Goal: Task Accomplishment & Management: Complete application form

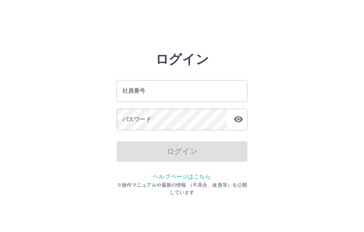
click at [145, 93] on div "社員番号 社員番号" at bounding box center [181, 91] width 131 height 22
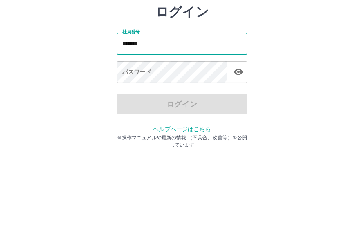
type input "*******"
click at [183, 93] on div "社員番号 ******* 社員番号 パスワード パスワード" at bounding box center [181, 104] width 131 height 74
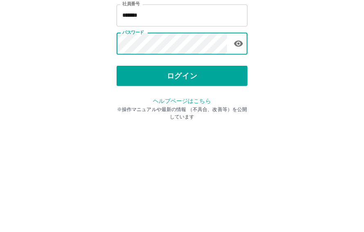
click at [214, 141] on button "ログイン" at bounding box center [181, 151] width 131 height 20
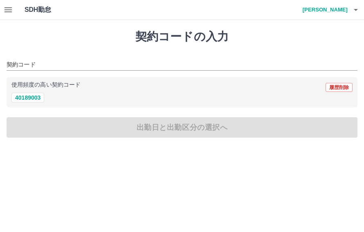
click at [37, 101] on button "40189003" at bounding box center [27, 98] width 33 height 10
type input "********"
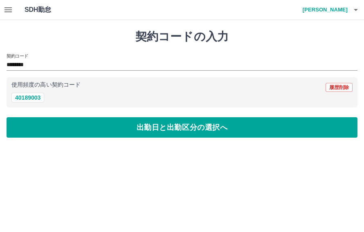
click at [59, 124] on button "出勤日と出勤区分の選択へ" at bounding box center [182, 127] width 350 height 20
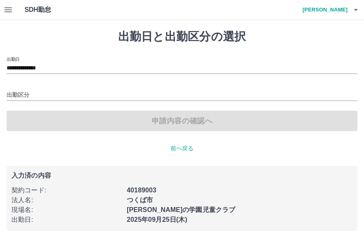
click at [84, 64] on input "**********" at bounding box center [182, 68] width 350 height 10
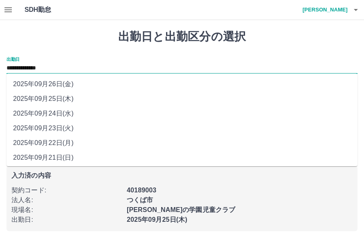
click at [74, 81] on li "2025年09月26日(金)" at bounding box center [182, 84] width 350 height 15
type input "**********"
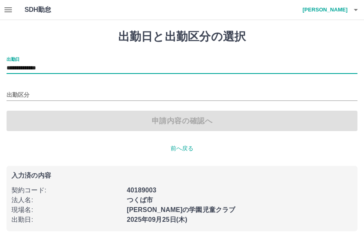
click at [67, 92] on input "出勤区分" at bounding box center [182, 95] width 350 height 10
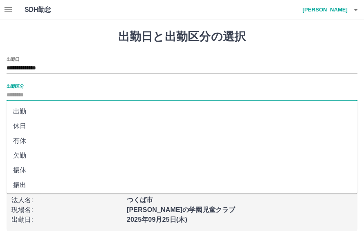
click at [37, 106] on li "出勤" at bounding box center [182, 111] width 350 height 15
type input "**"
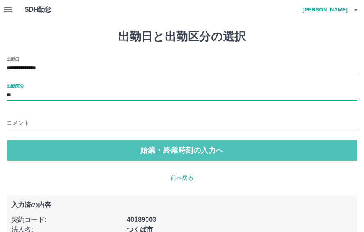
click at [30, 141] on button "始業・終業時刻の入力へ" at bounding box center [182, 150] width 350 height 20
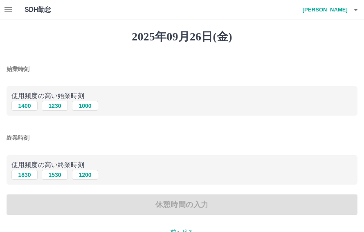
click at [31, 107] on button "1400" at bounding box center [24, 106] width 26 height 10
type input "****"
click at [27, 174] on button "1830" at bounding box center [24, 175] width 26 height 10
type input "****"
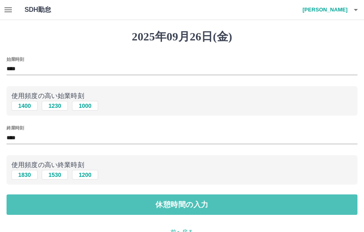
click at [34, 199] on button "休憩時間の入力" at bounding box center [182, 204] width 350 height 20
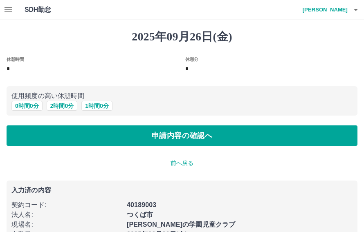
click at [77, 138] on button "申請内容の確認へ" at bounding box center [182, 135] width 350 height 20
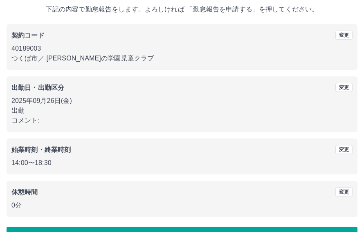
scroll to position [49, 0]
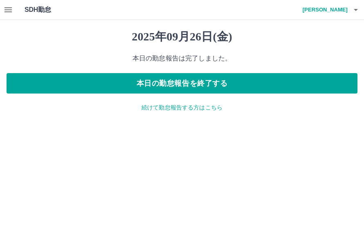
click at [330, 0] on h4 "照沼　有依" at bounding box center [322, 10] width 49 height 20
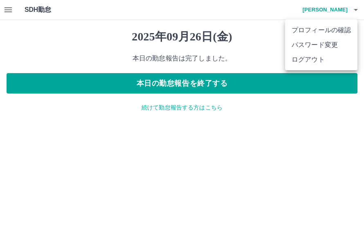
click at [302, 62] on li "ログアウト" at bounding box center [321, 59] width 72 height 15
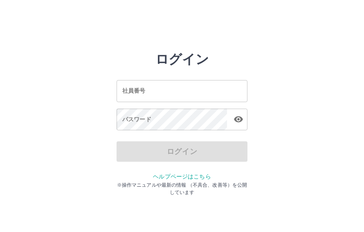
click at [164, 86] on input "社員番号" at bounding box center [181, 91] width 131 height 22
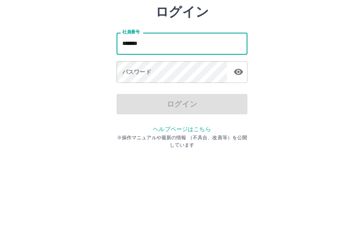
type input "*******"
click at [132, 109] on div "パスワード パスワード" at bounding box center [181, 120] width 131 height 23
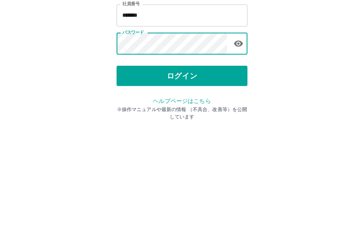
click at [187, 141] on button "ログイン" at bounding box center [181, 151] width 131 height 20
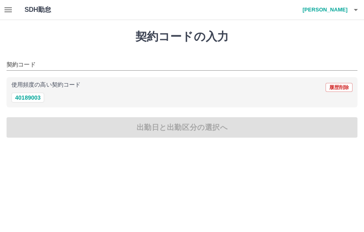
click at [28, 98] on button "40189003" at bounding box center [27, 98] width 33 height 10
type input "********"
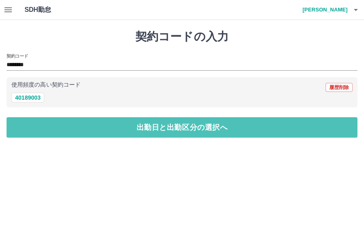
click at [172, 125] on button "出勤日と出勤区分の選択へ" at bounding box center [182, 127] width 350 height 20
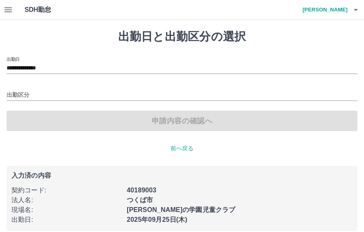
click at [42, 99] on input "出勤区分" at bounding box center [182, 95] width 350 height 10
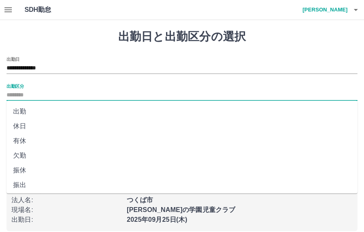
click at [23, 109] on li "出勤" at bounding box center [182, 111] width 350 height 15
type input "**"
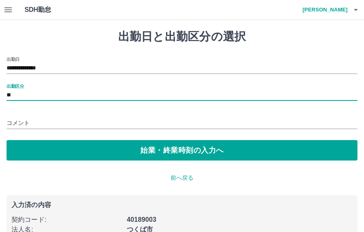
click at [190, 149] on button "始業・終業時刻の入力へ" at bounding box center [182, 150] width 350 height 20
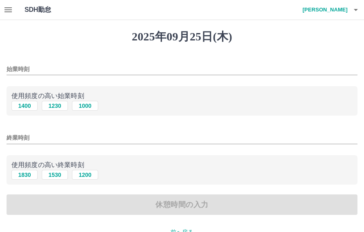
click at [25, 108] on button "1400" at bounding box center [24, 106] width 26 height 10
type input "****"
click at [26, 174] on button "1830" at bounding box center [24, 175] width 26 height 10
type input "****"
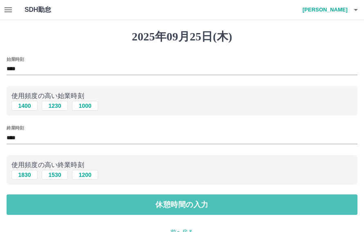
click at [197, 203] on button "休憩時間の入力" at bounding box center [182, 204] width 350 height 20
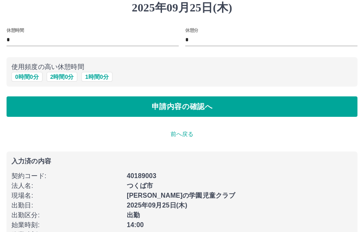
scroll to position [29, 0]
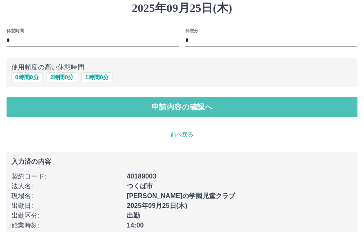
click at [179, 105] on button "申請内容の確認へ" at bounding box center [182, 107] width 350 height 20
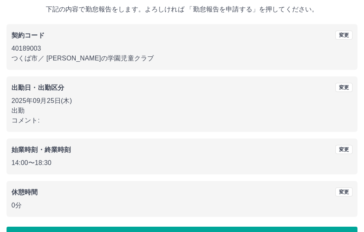
scroll to position [49, 0]
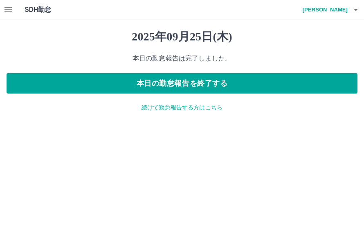
click at [11, 6] on icon "button" at bounding box center [8, 10] width 10 height 10
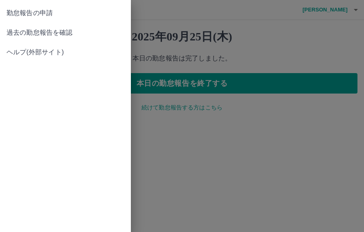
click at [40, 11] on span "勤怠報告の申請" at bounding box center [66, 13] width 118 height 10
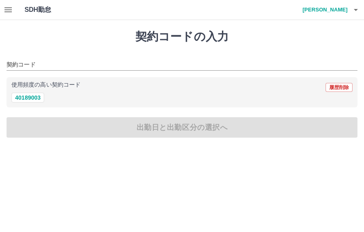
click at [46, 69] on input "契約コード" at bounding box center [176, 65] width 338 height 10
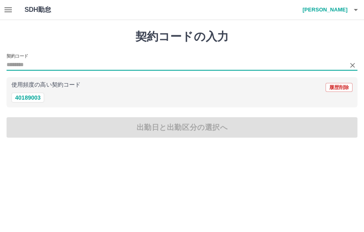
click at [91, 48] on div "契約コードの入力 契約コード 使用頻度の高い契約コード 履歴削除 40189003 出勤日と出勤区分の選択へ" at bounding box center [182, 83] width 364 height 127
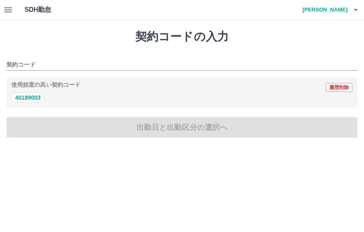
click at [27, 97] on button "40189003" at bounding box center [27, 98] width 33 height 10
type input "********"
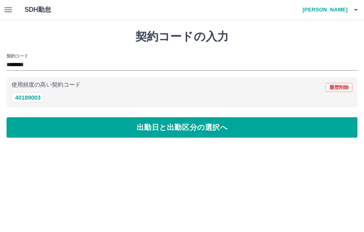
click at [29, 94] on button "40189003" at bounding box center [27, 98] width 33 height 10
click at [176, 123] on button "出勤日と出勤区分の選択へ" at bounding box center [182, 127] width 350 height 20
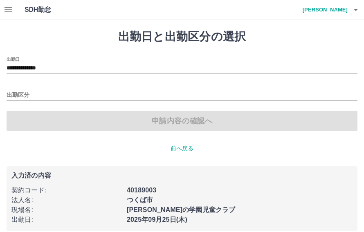
click at [82, 69] on input "**********" at bounding box center [182, 68] width 350 height 10
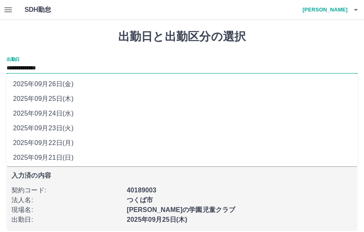
click at [34, 83] on li "2025年09月26日(金)" at bounding box center [182, 84] width 350 height 15
type input "**********"
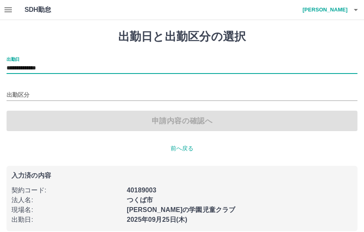
click at [46, 99] on input "出勤区分" at bounding box center [182, 95] width 350 height 10
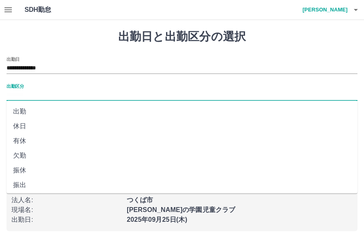
click at [24, 123] on li "休日" at bounding box center [182, 126] width 350 height 15
type input "**"
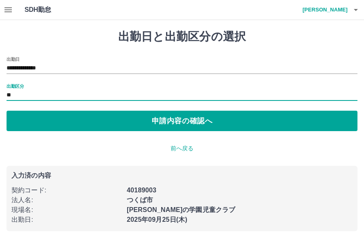
click at [205, 119] on button "申請内容の確認へ" at bounding box center [182, 121] width 350 height 20
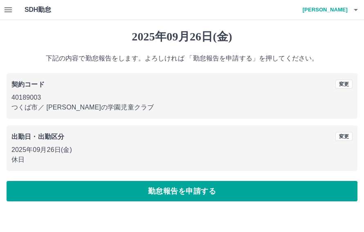
click at [214, 185] on button "勤怠報告を申請する" at bounding box center [182, 191] width 350 height 20
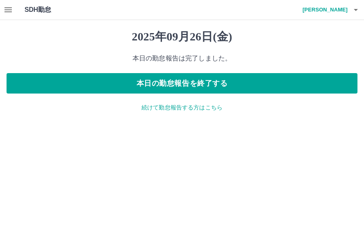
click at [10, 10] on icon "button" at bounding box center [7, 9] width 7 height 5
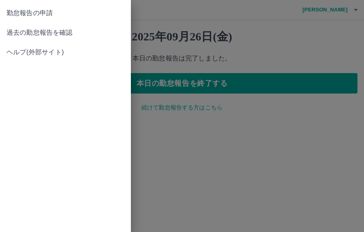
click at [63, 31] on span "過去の勤怠報告を確認" at bounding box center [66, 33] width 118 height 10
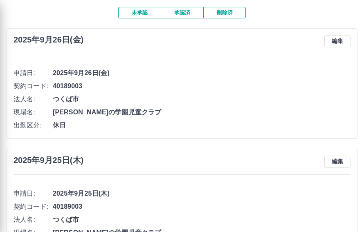
scroll to position [45, 0]
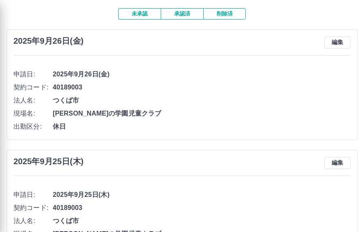
click at [185, 12] on div at bounding box center [182, 116] width 364 height 232
click at [183, 11] on div at bounding box center [182, 116] width 364 height 232
click at [184, 16] on div at bounding box center [182, 116] width 364 height 232
click at [181, 14] on div at bounding box center [182, 116] width 364 height 232
click at [187, 10] on div at bounding box center [182, 116] width 364 height 232
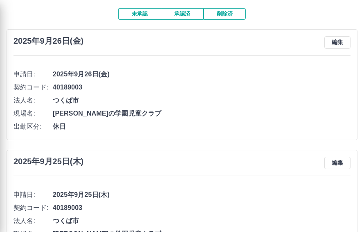
click at [182, 9] on div at bounding box center [182, 116] width 364 height 232
click at [186, 8] on div at bounding box center [182, 116] width 364 height 232
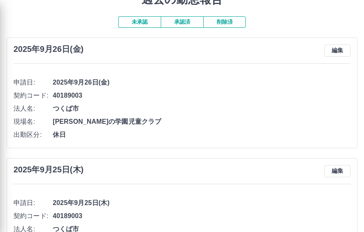
scroll to position [0, 0]
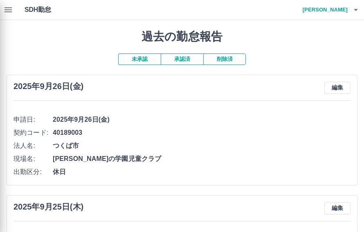
click at [177, 59] on div at bounding box center [182, 116] width 364 height 232
click at [183, 58] on div at bounding box center [182, 116] width 364 height 232
click at [183, 61] on div at bounding box center [182, 116] width 364 height 232
click at [181, 58] on div at bounding box center [182, 116] width 364 height 232
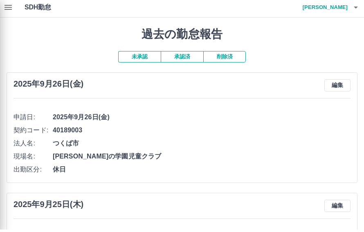
scroll to position [2, 0]
click at [181, 60] on div at bounding box center [182, 116] width 364 height 232
click at [181, 58] on div at bounding box center [182, 116] width 364 height 232
click at [180, 57] on div at bounding box center [182, 116] width 364 height 232
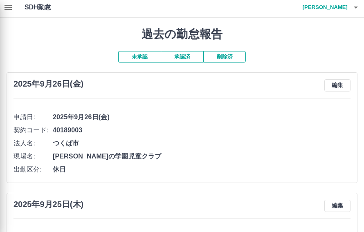
click at [178, 48] on div at bounding box center [182, 116] width 364 height 232
click at [183, 53] on div at bounding box center [182, 116] width 364 height 232
click at [179, 54] on div at bounding box center [182, 116] width 364 height 232
click at [185, 51] on div at bounding box center [182, 116] width 364 height 232
click at [181, 62] on div at bounding box center [182, 116] width 364 height 232
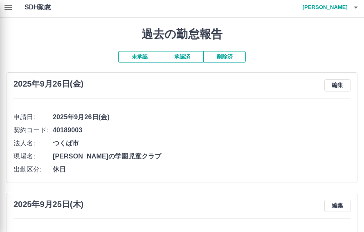
click at [185, 62] on div at bounding box center [182, 116] width 364 height 232
click at [181, 59] on div at bounding box center [182, 116] width 364 height 232
click at [181, 55] on div at bounding box center [182, 116] width 364 height 232
click at [184, 60] on div at bounding box center [182, 116] width 364 height 232
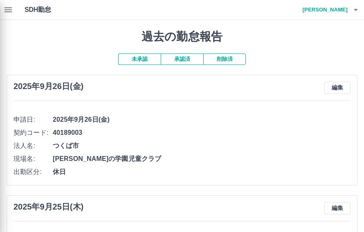
click at [184, 61] on div at bounding box center [182, 116] width 364 height 232
click at [183, 63] on div at bounding box center [182, 116] width 364 height 232
click at [179, 57] on div at bounding box center [182, 116] width 364 height 232
click at [181, 55] on div at bounding box center [182, 116] width 364 height 232
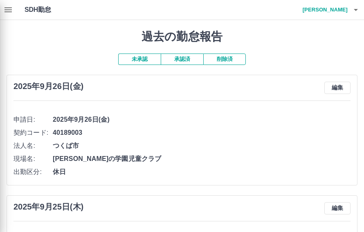
click at [185, 58] on div at bounding box center [182, 116] width 364 height 232
click at [185, 57] on div at bounding box center [182, 116] width 364 height 232
click at [183, 58] on div at bounding box center [182, 116] width 364 height 232
click at [183, 57] on div at bounding box center [182, 116] width 364 height 232
click at [182, 54] on div at bounding box center [182, 116] width 364 height 232
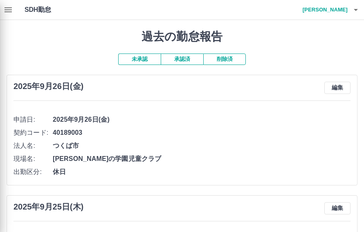
click at [185, 62] on div at bounding box center [182, 116] width 364 height 232
click at [184, 57] on div at bounding box center [182, 116] width 364 height 232
click at [359, 12] on div at bounding box center [182, 116] width 364 height 232
click at [356, 7] on div at bounding box center [182, 116] width 364 height 232
click at [358, 11] on div at bounding box center [182, 116] width 364 height 232
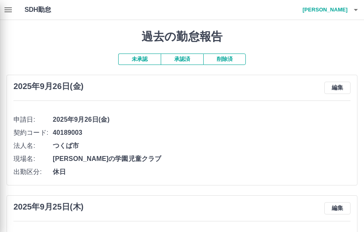
click at [358, 11] on div at bounding box center [182, 116] width 364 height 232
click at [359, 8] on div at bounding box center [182, 116] width 364 height 232
click at [357, 9] on div at bounding box center [182, 116] width 364 height 232
click at [353, 6] on div at bounding box center [182, 116] width 364 height 232
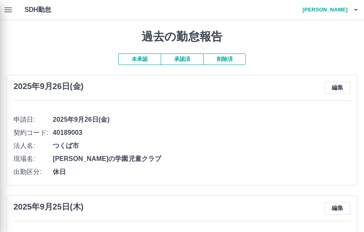
click at [355, 9] on div at bounding box center [182, 116] width 364 height 232
click at [355, 11] on div at bounding box center [182, 116] width 364 height 232
click at [357, 18] on div at bounding box center [182, 116] width 364 height 232
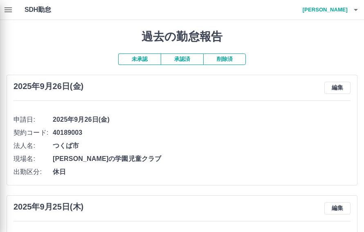
click at [358, 7] on div at bounding box center [182, 116] width 364 height 232
click at [357, 7] on div at bounding box center [182, 116] width 364 height 232
click at [357, 9] on div at bounding box center [182, 116] width 364 height 232
click at [359, 12] on div at bounding box center [182, 116] width 364 height 232
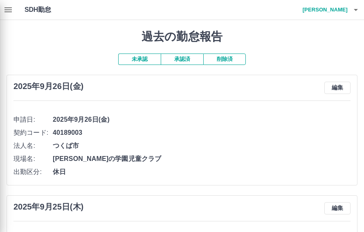
click at [360, 9] on div at bounding box center [182, 116] width 364 height 232
click at [356, 8] on div at bounding box center [182, 116] width 364 height 232
click at [344, 16] on div at bounding box center [182, 116] width 364 height 232
click at [326, 15] on div at bounding box center [182, 116] width 364 height 232
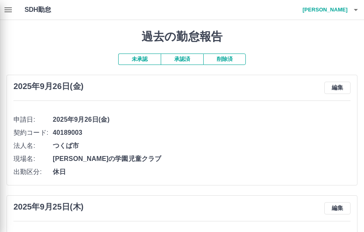
click at [357, 9] on div at bounding box center [182, 116] width 364 height 232
click at [355, 11] on div at bounding box center [182, 116] width 364 height 232
click at [183, 59] on div at bounding box center [182, 116] width 364 height 232
click at [182, 59] on div at bounding box center [182, 116] width 364 height 232
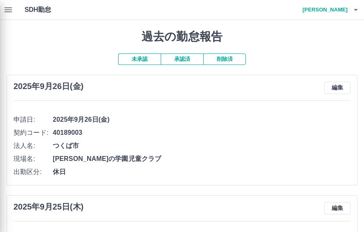
click at [176, 60] on div at bounding box center [182, 116] width 364 height 232
click at [9, 10] on div at bounding box center [182, 116] width 364 height 232
click at [13, 11] on div at bounding box center [182, 116] width 364 height 232
click at [23, 38] on div at bounding box center [182, 116] width 364 height 232
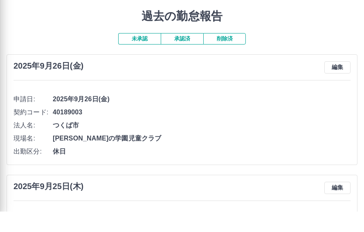
click at [220, 157] on div at bounding box center [182, 116] width 364 height 232
click at [186, 36] on div at bounding box center [182, 116] width 364 height 232
click at [181, 33] on div at bounding box center [182, 116] width 364 height 232
click at [176, 38] on div at bounding box center [182, 116] width 364 height 232
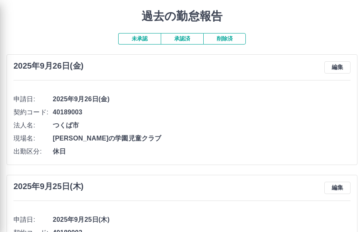
click at [176, 38] on div at bounding box center [182, 116] width 364 height 232
click at [183, 39] on div at bounding box center [182, 116] width 364 height 232
click at [175, 33] on div at bounding box center [182, 116] width 364 height 232
click at [180, 37] on div at bounding box center [182, 116] width 364 height 232
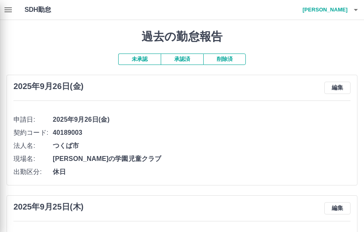
click at [238, 114] on div at bounding box center [182, 116] width 364 height 232
click at [361, 6] on div at bounding box center [182, 116] width 364 height 232
click at [357, 9] on div at bounding box center [182, 116] width 364 height 232
click at [354, 4] on div at bounding box center [182, 116] width 364 height 232
click at [352, 7] on div at bounding box center [182, 116] width 364 height 232
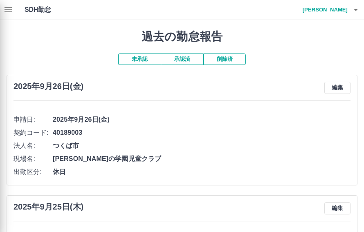
click at [358, 12] on div at bounding box center [182, 116] width 364 height 232
click at [358, 10] on div at bounding box center [182, 116] width 364 height 232
click at [353, 8] on div at bounding box center [182, 116] width 364 height 232
click at [352, 7] on div at bounding box center [182, 116] width 364 height 232
click at [352, 6] on div at bounding box center [182, 116] width 364 height 232
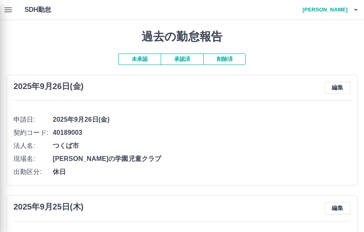
click at [348, 7] on div at bounding box center [182, 116] width 364 height 232
click at [351, 8] on div at bounding box center [182, 116] width 364 height 232
click at [353, 7] on div at bounding box center [182, 116] width 364 height 232
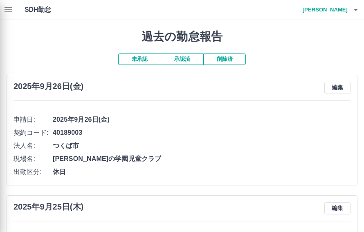
click at [181, 60] on div at bounding box center [182, 116] width 364 height 232
click at [185, 55] on div at bounding box center [182, 116] width 364 height 232
click at [8, 7] on div at bounding box center [182, 116] width 364 height 232
click at [5, 7] on div at bounding box center [182, 116] width 364 height 232
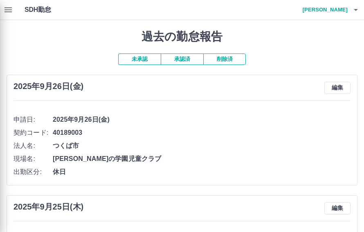
click at [4, 6] on div at bounding box center [182, 116] width 364 height 232
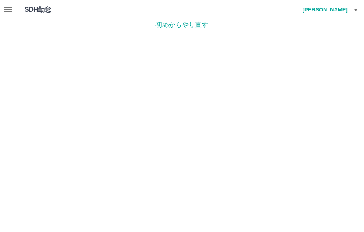
click at [352, 7] on icon "button" at bounding box center [355, 10] width 10 height 10
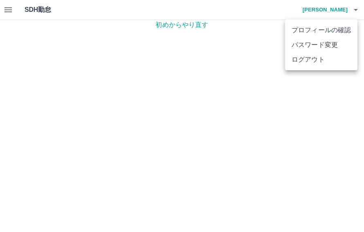
click at [303, 60] on li "ログアウト" at bounding box center [321, 59] width 72 height 15
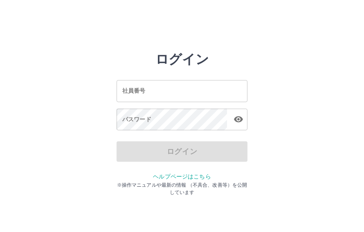
click at [156, 87] on input "社員番号" at bounding box center [181, 91] width 131 height 22
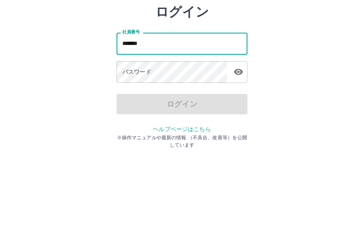
type input "*******"
click at [141, 109] on div "パスワード パスワード" at bounding box center [181, 120] width 131 height 23
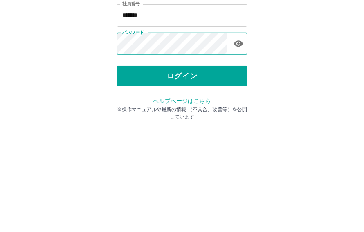
click at [188, 141] on button "ログイン" at bounding box center [181, 151] width 131 height 20
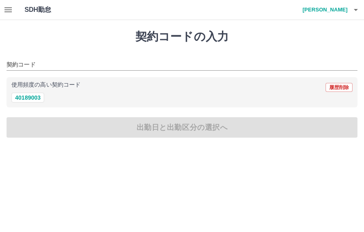
click at [30, 98] on button "40189003" at bounding box center [27, 98] width 33 height 10
type input "********"
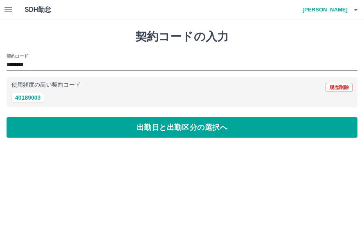
click at [11, 9] on icon "button" at bounding box center [8, 10] width 10 height 10
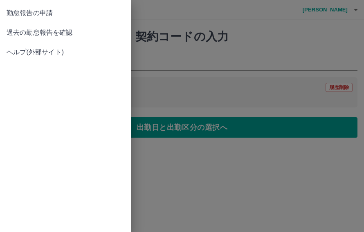
click at [60, 29] on span "過去の勤怠報告を確認" at bounding box center [66, 33] width 118 height 10
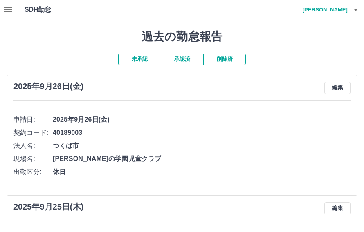
click at [186, 59] on button "承認済" at bounding box center [182, 59] width 42 height 11
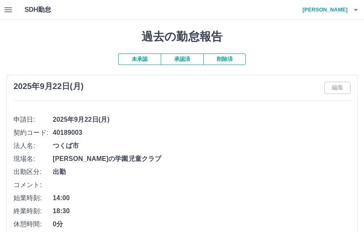
click at [358, 8] on icon "button" at bounding box center [355, 10] width 10 height 10
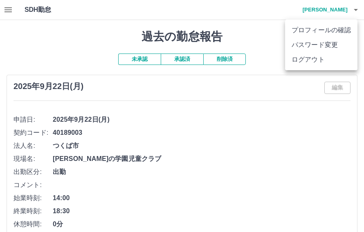
click at [305, 56] on li "ログアウト" at bounding box center [321, 59] width 72 height 15
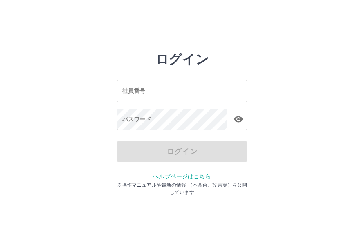
click at [216, 95] on input "社員番号" at bounding box center [181, 91] width 131 height 22
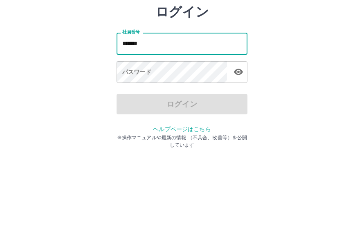
type input "*******"
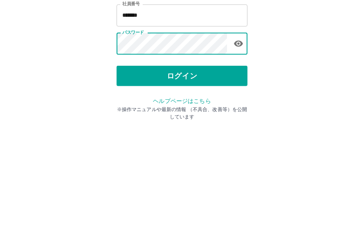
click at [245, 111] on button "button" at bounding box center [238, 119] width 16 height 16
click at [203, 141] on button "ログイン" at bounding box center [181, 151] width 131 height 20
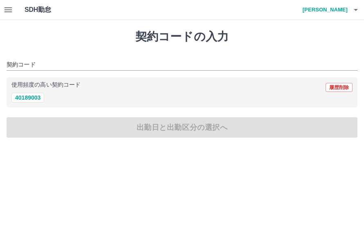
click at [32, 94] on button "40189003" at bounding box center [27, 98] width 33 height 10
type input "********"
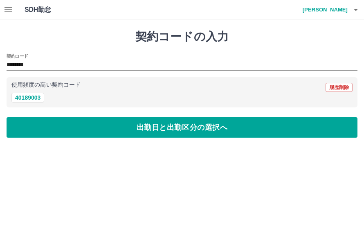
click at [179, 127] on button "出勤日と出勤区分の選択へ" at bounding box center [182, 127] width 350 height 20
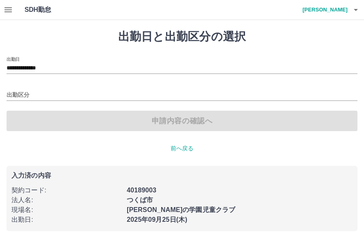
click at [49, 65] on input "**********" at bounding box center [182, 68] width 350 height 10
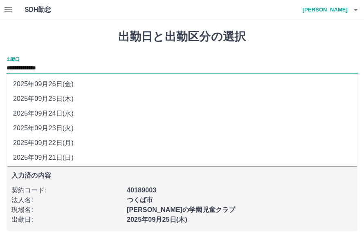
click at [71, 83] on li "2025年09月26日(金)" at bounding box center [182, 84] width 350 height 15
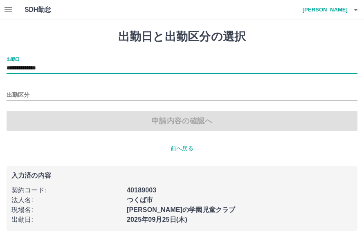
type input "**********"
click at [20, 94] on input "出勤区分" at bounding box center [182, 95] width 350 height 10
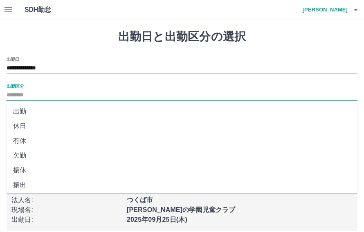
click at [23, 108] on li "出勤" at bounding box center [182, 111] width 350 height 15
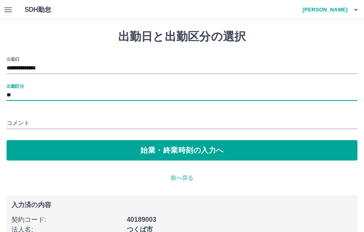
type input "**"
click at [209, 154] on button "始業・終業時刻の入力へ" at bounding box center [182, 150] width 350 height 20
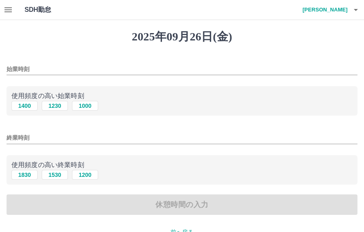
click at [30, 110] on button "1400" at bounding box center [24, 106] width 26 height 10
type input "****"
click at [26, 176] on button "1830" at bounding box center [24, 175] width 26 height 10
type input "****"
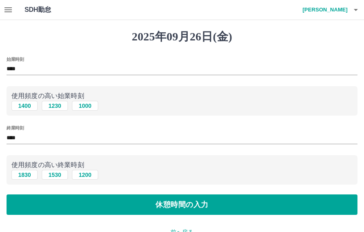
click at [201, 208] on button "休憩時間の入力" at bounding box center [182, 204] width 350 height 20
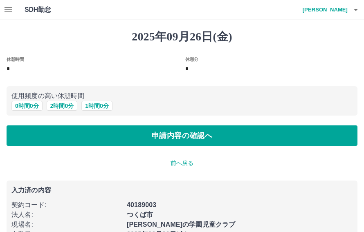
click at [32, 107] on button "0 時間 0 分" at bounding box center [26, 106] width 31 height 10
click at [218, 132] on button "申請内容の確認へ" at bounding box center [182, 135] width 350 height 20
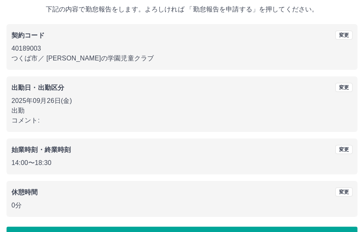
scroll to position [49, 0]
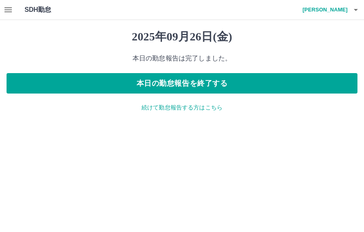
click at [50, 9] on h1 "SDH勤怠" at bounding box center [51, 10] width 53 height 20
click at [13, 9] on button "button" at bounding box center [8, 10] width 16 height 20
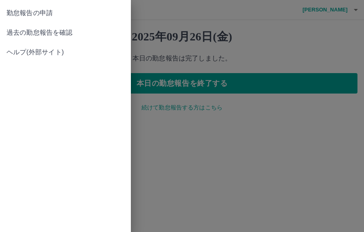
click at [67, 33] on span "過去の勤怠報告を確認" at bounding box center [66, 33] width 118 height 10
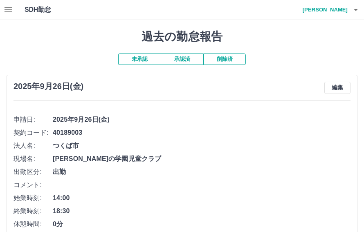
click at [147, 58] on button "未承認" at bounding box center [139, 59] width 42 height 11
click at [357, 6] on icon "button" at bounding box center [355, 10] width 10 height 10
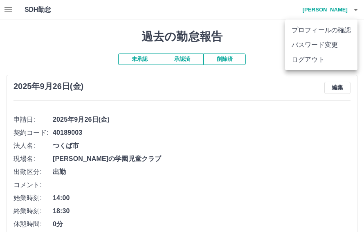
click at [320, 58] on li "ログアウト" at bounding box center [321, 59] width 72 height 15
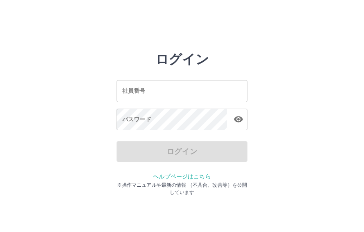
click at [169, 83] on input "社員番号" at bounding box center [181, 91] width 131 height 22
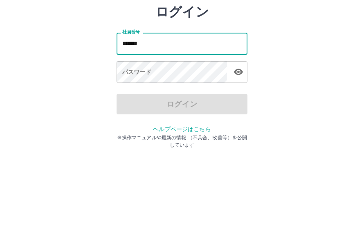
type input "*******"
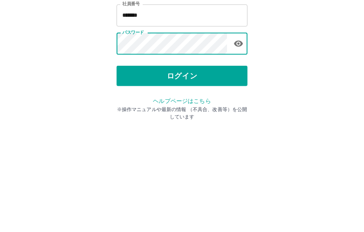
click at [180, 141] on button "ログイン" at bounding box center [181, 151] width 131 height 20
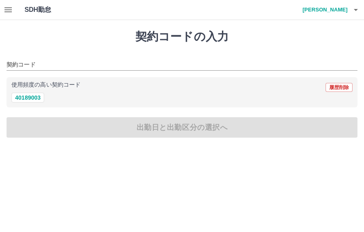
click at [27, 102] on button "40189003" at bounding box center [27, 98] width 33 height 10
type input "********"
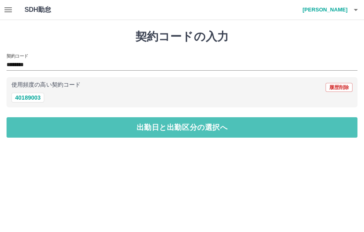
click at [153, 124] on button "出勤日と出勤区分の選択へ" at bounding box center [182, 127] width 350 height 20
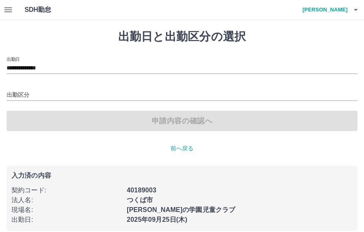
click at [17, 97] on input "出勤区分" at bounding box center [182, 95] width 350 height 10
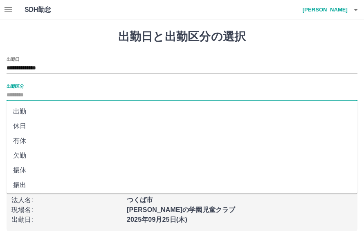
click at [20, 110] on li "出勤" at bounding box center [182, 111] width 350 height 15
type input "**"
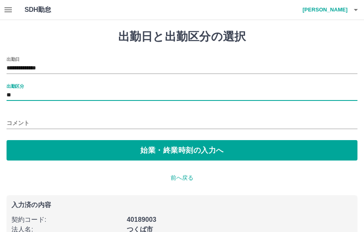
click at [177, 145] on button "始業・終業時刻の入力へ" at bounding box center [182, 150] width 350 height 20
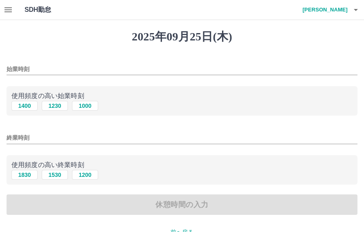
click at [23, 103] on button "1400" at bounding box center [24, 106] width 26 height 10
type input "****"
click at [43, 179] on button "1530" at bounding box center [55, 175] width 26 height 10
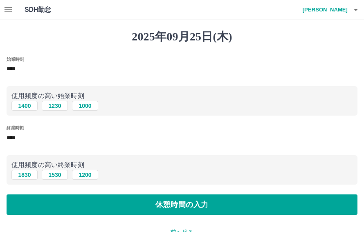
click at [24, 180] on button "1830" at bounding box center [24, 175] width 26 height 10
type input "****"
click at [190, 206] on button "休憩時間の入力" at bounding box center [182, 204] width 350 height 20
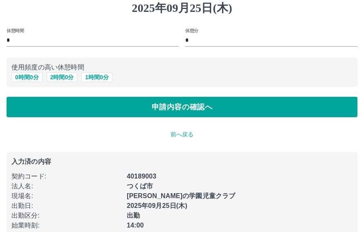
scroll to position [29, 0]
click at [179, 105] on button "申請内容の確認へ" at bounding box center [182, 107] width 350 height 20
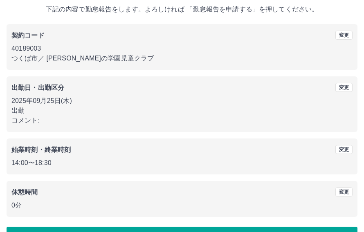
scroll to position [49, 0]
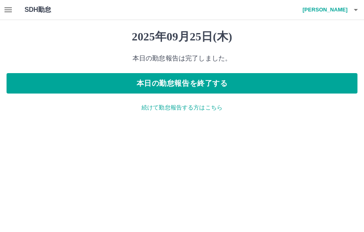
click at [233, 79] on button "本日の勤怠報告を終了する" at bounding box center [182, 83] width 350 height 20
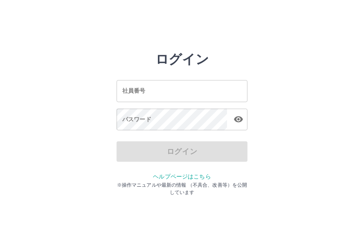
click at [169, 102] on input "社員番号" at bounding box center [181, 91] width 131 height 22
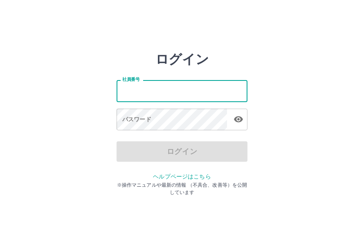
click at [169, 149] on div "ログイン" at bounding box center [181, 151] width 131 height 20
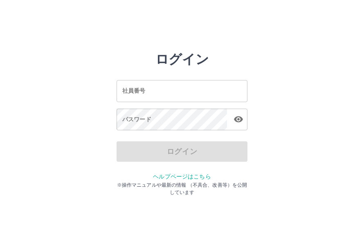
click at [135, 93] on div "社員番号 社員番号" at bounding box center [181, 91] width 131 height 22
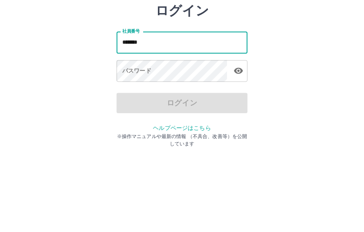
type input "*******"
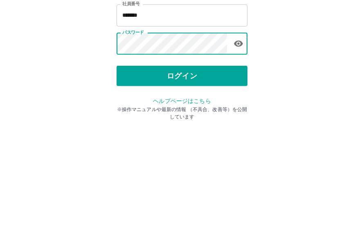
click at [206, 141] on button "ログイン" at bounding box center [181, 151] width 131 height 20
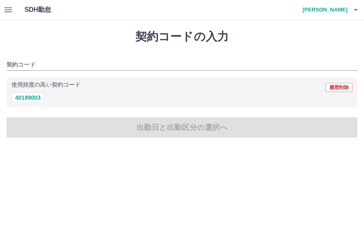
click at [24, 88] on div "使用頻度の高い契約コード 履歴削除" at bounding box center [181, 87] width 341 height 11
click at [32, 98] on button "40189003" at bounding box center [27, 98] width 33 height 10
type input "********"
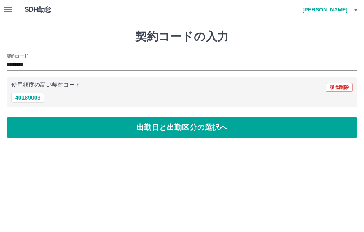
click at [91, 129] on button "出勤日と出勤区分の選択へ" at bounding box center [182, 127] width 350 height 20
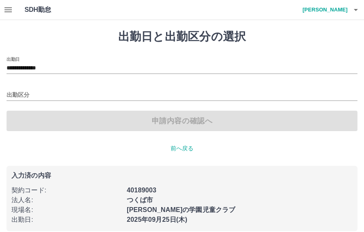
click at [14, 95] on input "出勤区分" at bounding box center [182, 95] width 350 height 10
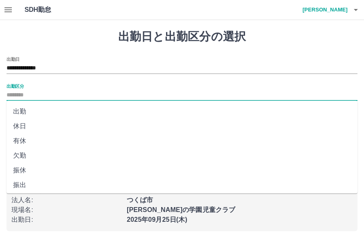
click at [18, 111] on li "出勤" at bounding box center [182, 111] width 350 height 15
type input "**"
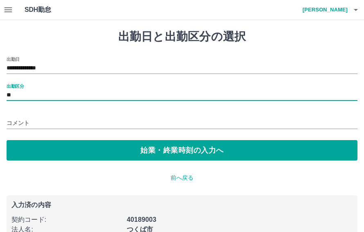
click at [96, 146] on button "始業・終業時刻の入力へ" at bounding box center [182, 150] width 350 height 20
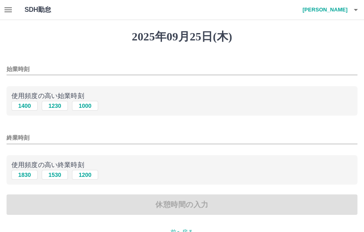
click at [27, 103] on button "1400" at bounding box center [24, 106] width 26 height 10
type input "****"
click at [26, 178] on button "1830" at bounding box center [24, 175] width 26 height 10
type input "****"
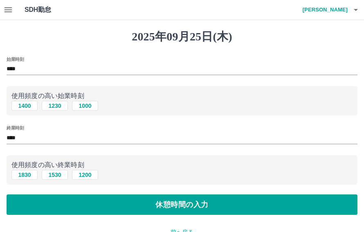
click at [100, 204] on button "休憩時間の入力" at bounding box center [182, 204] width 350 height 20
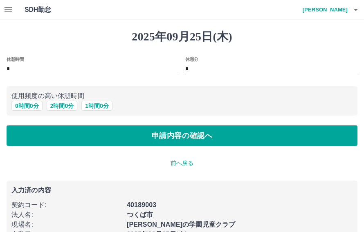
click at [156, 139] on button "申請内容の確認へ" at bounding box center [182, 135] width 350 height 20
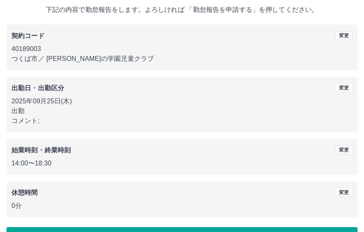
scroll to position [49, 0]
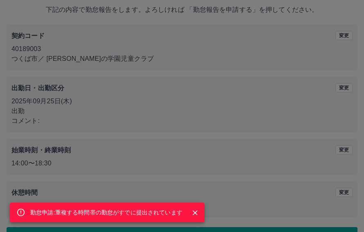
click at [203, 222] on div "勤怠申請:重複する時間帯の勤怠がすでに提出されています" at bounding box center [107, 213] width 194 height 20
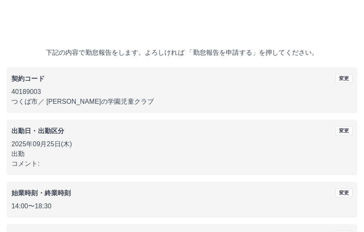
scroll to position [0, 0]
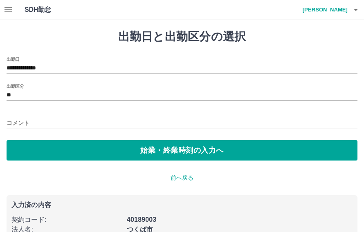
click at [40, 70] on input "**********" at bounding box center [182, 68] width 350 height 10
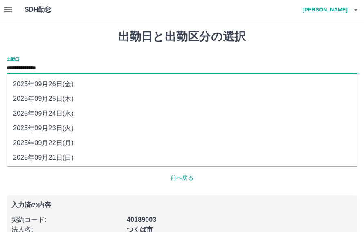
click at [47, 81] on li "2025年09月26日(金)" at bounding box center [182, 84] width 350 height 15
type input "**********"
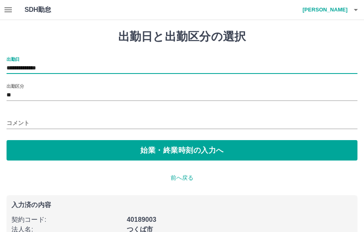
click at [75, 152] on button "始業・終業時刻の入力へ" at bounding box center [182, 150] width 350 height 20
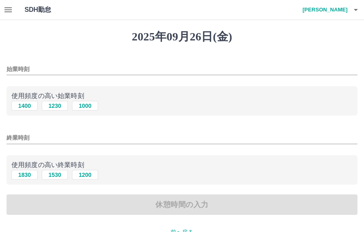
click at [24, 107] on button "1400" at bounding box center [24, 106] width 26 height 10
type input "****"
click at [22, 180] on button "1830" at bounding box center [24, 175] width 26 height 10
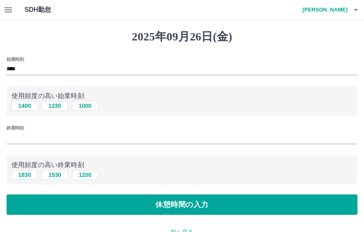
type input "****"
click at [83, 203] on button "休憩時間の入力" at bounding box center [182, 204] width 350 height 20
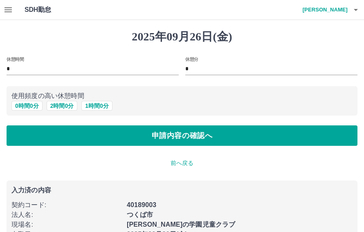
click at [155, 129] on button "申請内容の確認へ" at bounding box center [182, 135] width 350 height 20
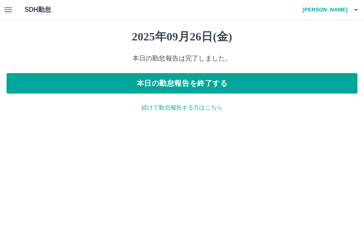
click at [353, 5] on icon "button" at bounding box center [355, 10] width 10 height 10
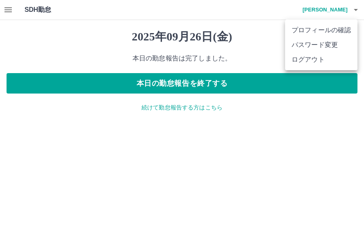
click at [310, 62] on li "ログアウト" at bounding box center [321, 59] width 72 height 15
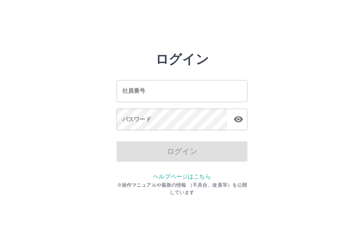
click at [141, 119] on div "パスワード パスワード" at bounding box center [181, 120] width 131 height 23
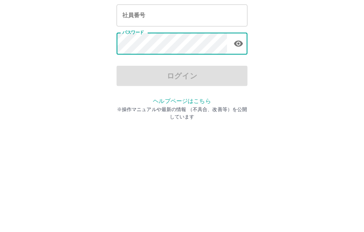
click at [138, 80] on div "社員番号 社員番号" at bounding box center [181, 91] width 131 height 22
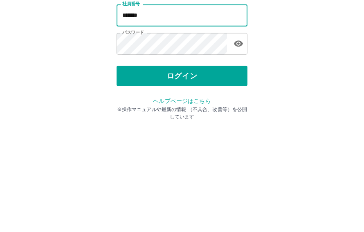
type input "*******"
click at [195, 141] on button "ログイン" at bounding box center [181, 151] width 131 height 20
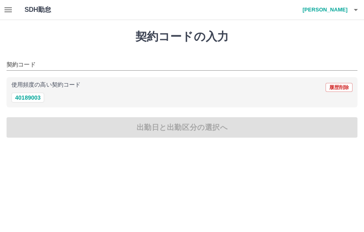
click at [35, 99] on button "40189003" at bounding box center [27, 98] width 33 height 10
type input "********"
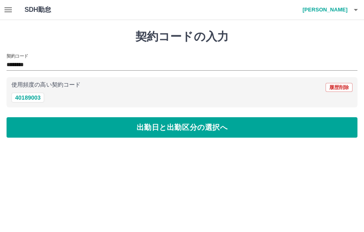
click at [36, 101] on button "40189003" at bounding box center [27, 98] width 33 height 10
click at [185, 126] on button "出勤日と出勤区分の選択へ" at bounding box center [182, 127] width 350 height 20
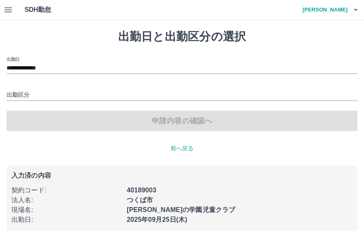
click at [24, 96] on input "出勤区分" at bounding box center [182, 95] width 350 height 10
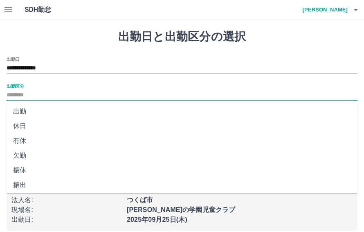
click at [23, 112] on li "出勤" at bounding box center [182, 111] width 350 height 15
type input "**"
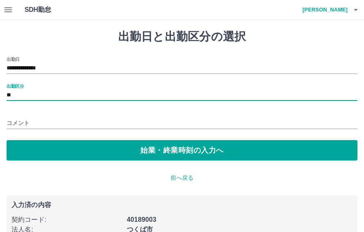
click at [185, 155] on button "始業・終業時刻の入力へ" at bounding box center [182, 150] width 350 height 20
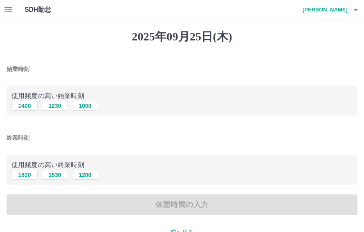
click at [27, 108] on button "1400" at bounding box center [24, 106] width 26 height 10
type input "****"
click at [29, 176] on button "1830" at bounding box center [24, 175] width 26 height 10
type input "****"
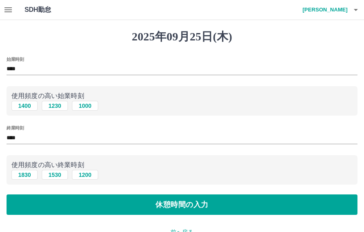
click at [193, 208] on button "休憩時間の入力" at bounding box center [182, 204] width 350 height 20
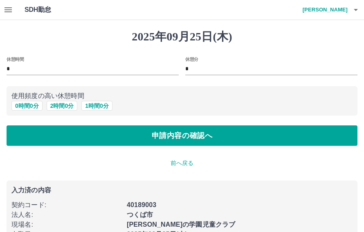
click at [31, 105] on button "0 時間 0 分" at bounding box center [26, 106] width 31 height 10
click at [193, 135] on button "申請内容の確認へ" at bounding box center [182, 135] width 350 height 20
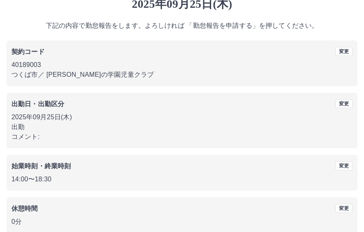
scroll to position [49, 0]
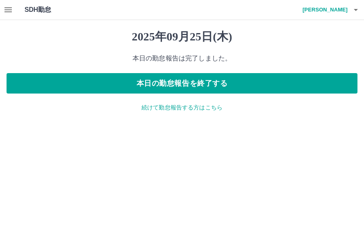
click at [355, 10] on icon "button" at bounding box center [355, 10] width 4 height 2
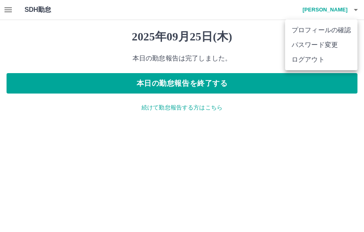
click at [319, 64] on li "ログアウト" at bounding box center [321, 59] width 72 height 15
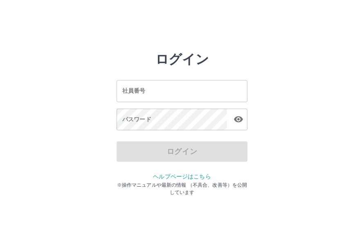
click at [138, 116] on div "パスワード パスワード" at bounding box center [181, 120] width 131 height 23
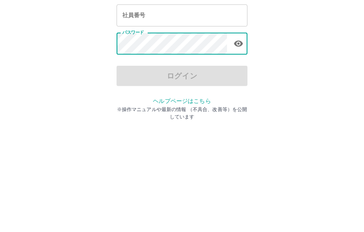
click at [143, 80] on div "社員番号 社員番号" at bounding box center [181, 91] width 131 height 22
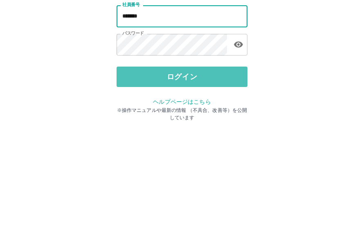
type input "*******"
click at [183, 141] on button "ログイン" at bounding box center [181, 151] width 131 height 20
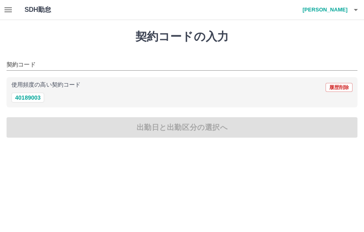
click at [8, 13] on icon "button" at bounding box center [8, 10] width 10 height 10
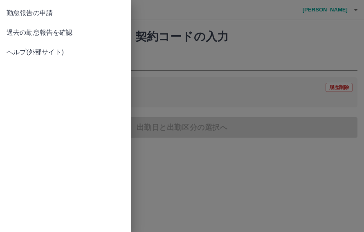
click at [69, 31] on span "過去の勤怠報告を確認" at bounding box center [66, 33] width 118 height 10
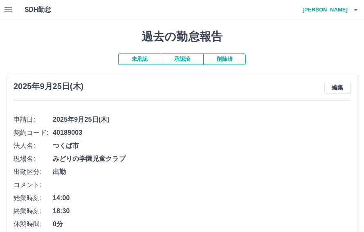
click at [188, 56] on button "承認済" at bounding box center [182, 59] width 42 height 11
click at [149, 56] on button "未承認" at bounding box center [139, 59] width 42 height 11
click at [357, 11] on icon "button" at bounding box center [355, 10] width 10 height 10
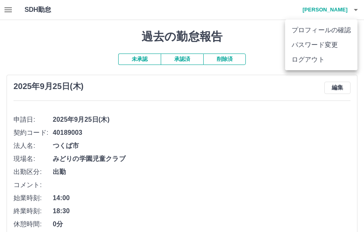
click at [319, 60] on li "ログアウト" at bounding box center [321, 59] width 72 height 15
